Goal: Information Seeking & Learning: Learn about a topic

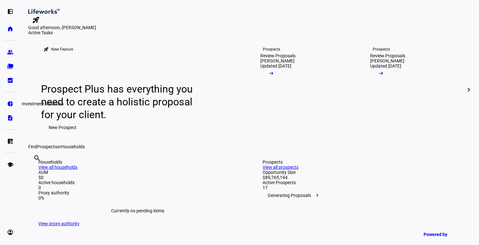
click at [9, 107] on link "pie_chart Investment Solutions" at bounding box center [10, 103] width 13 height 13
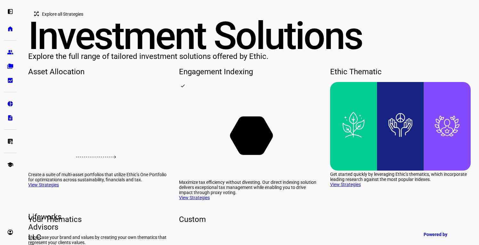
click at [61, 21] on span "Explore all Strategies" at bounding box center [62, 14] width 41 height 13
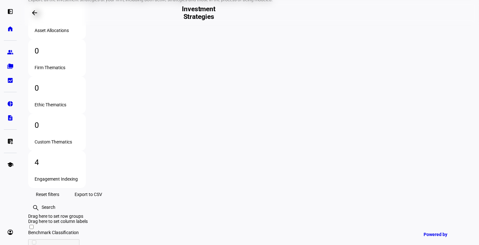
scroll to position [77, 0]
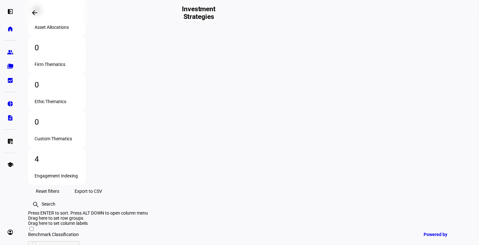
drag, startPoint x: 174, startPoint y: 141, endPoint x: 225, endPoint y: 145, distance: 50.7
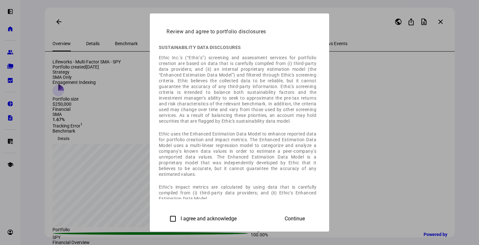
scroll to position [11, 0]
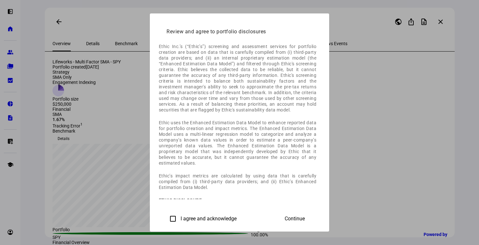
click at [167, 219] on input "I agree and acknowledge" at bounding box center [173, 218] width 13 height 13
checkbox input "true"
click at [305, 217] on span "Continue" at bounding box center [295, 219] width 20 height 6
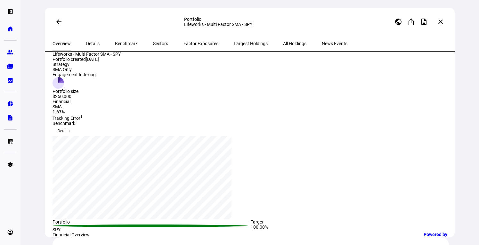
click at [234, 42] on span "Largest Holdings" at bounding box center [251, 43] width 34 height 4
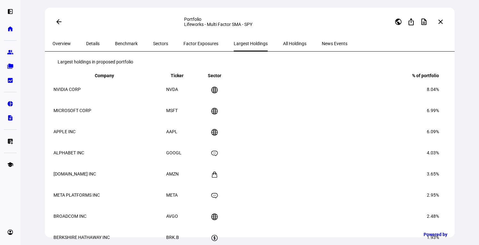
click at [283, 46] on span "All Holdings" at bounding box center [294, 43] width 23 height 4
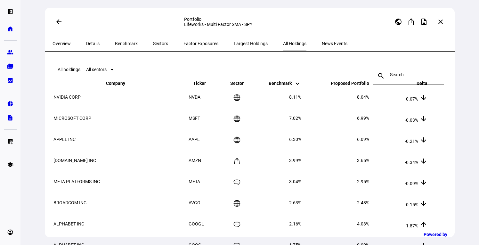
click at [420, 90] on mat-icon "keyboard_arrow_up" at bounding box center [424, 86] width 8 height 8
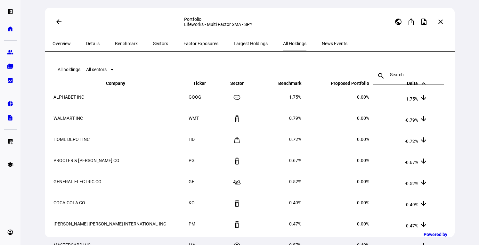
click at [420, 87] on mat-icon "keyboard_arrow_up" at bounding box center [424, 84] width 8 height 8
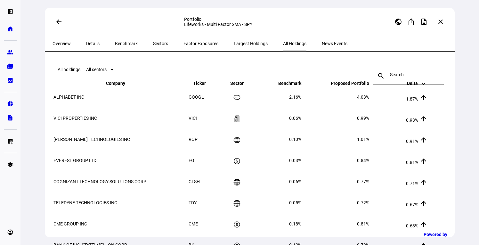
click at [350, 86] on span "Proposed Portfolio keyboard_arrow_down keyboard_arrow_up" at bounding box center [345, 83] width 48 height 5
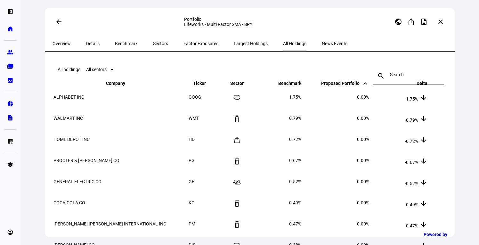
click at [350, 86] on span "Proposed Portfolio keyboard_arrow_down keyboard_arrow_up" at bounding box center [345, 83] width 48 height 5
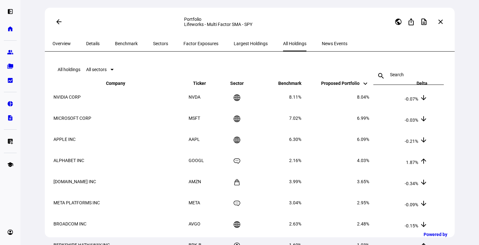
click at [56, 24] on mat-icon "arrow_back" at bounding box center [59, 22] width 8 height 8
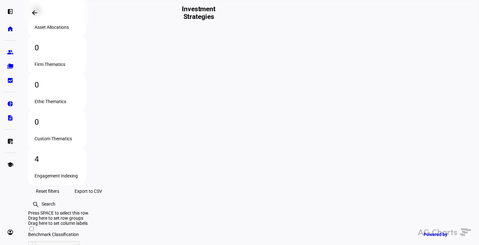
scroll to position [0, 256]
